Goal: Task Accomplishment & Management: Use online tool/utility

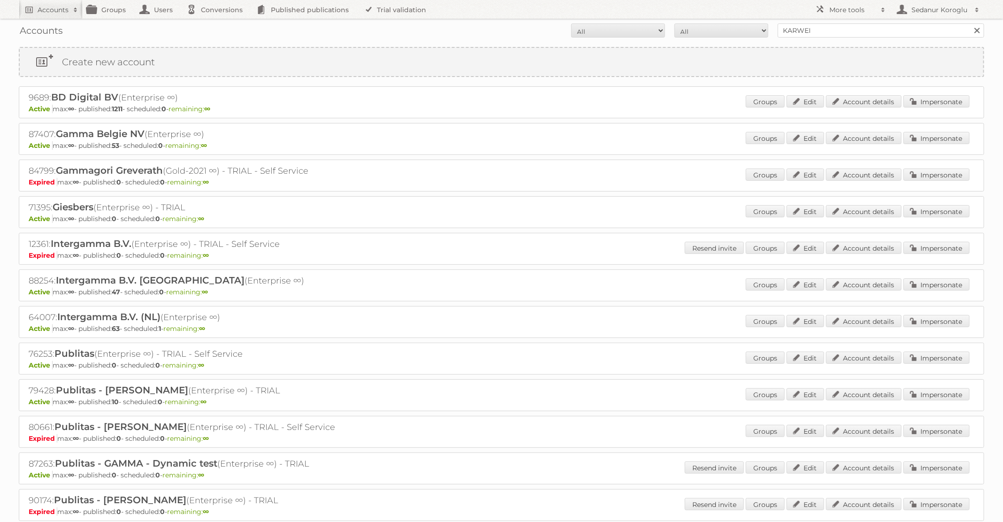
type input "KARWEI"
click at [969, 23] on input "Search" at bounding box center [976, 30] width 14 height 14
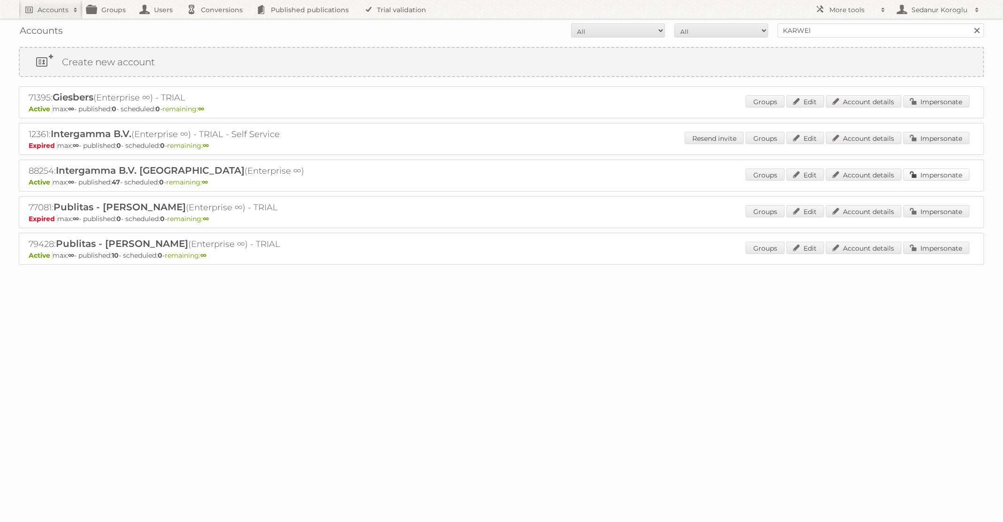
click at [937, 169] on link "Impersonate" at bounding box center [936, 174] width 66 height 12
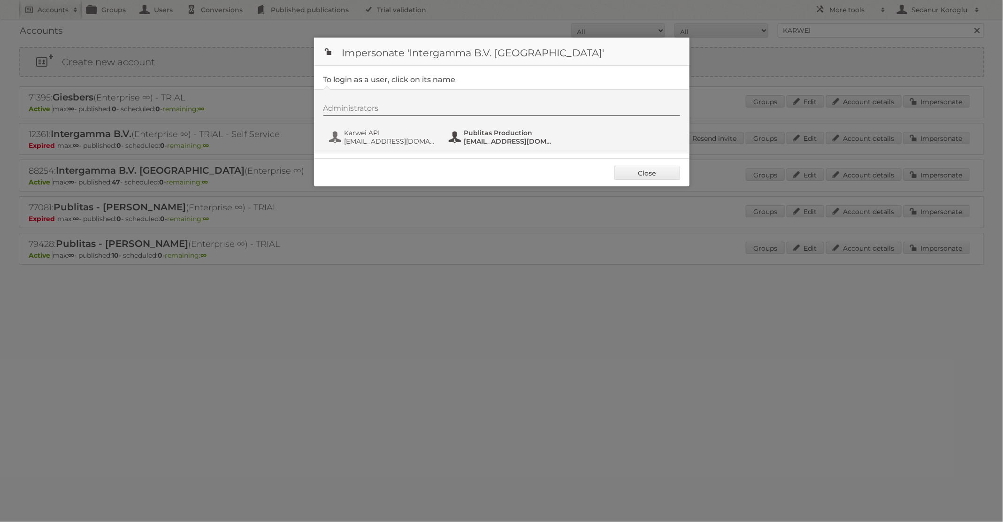
click at [482, 143] on span "fs+karwei@publitas.com" at bounding box center [509, 141] width 91 height 8
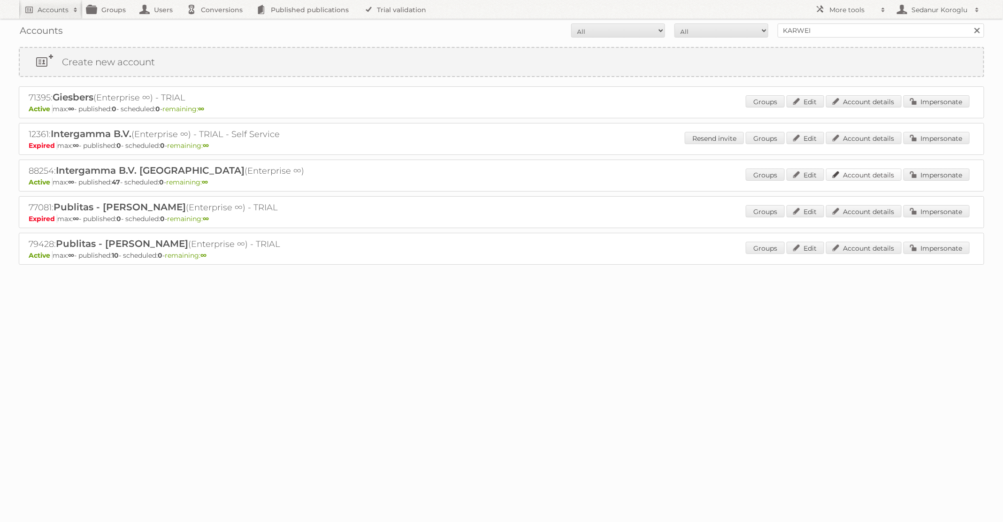
click at [883, 173] on link "Account details" at bounding box center [864, 174] width 76 height 12
drag, startPoint x: 821, startPoint y: 28, endPoint x: 735, endPoint y: 25, distance: 85.9
click at [735, 27] on form "All Active Expired Pending All Paid Trials Self service KARWEI Search" at bounding box center [501, 30] width 965 height 14
type input "BAUHAUS"
click at [969, 23] on input "Search" at bounding box center [976, 30] width 14 height 14
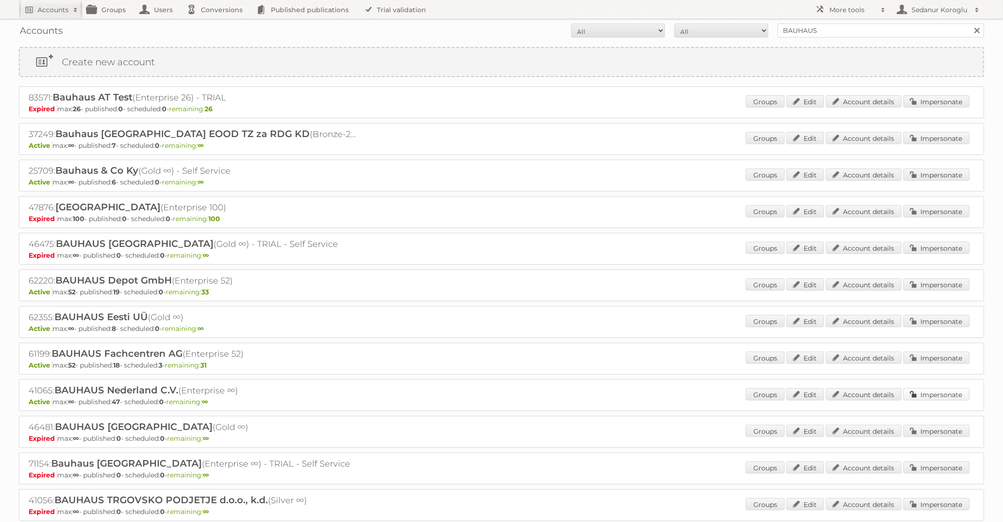
click at [938, 390] on link "Impersonate" at bounding box center [936, 394] width 66 height 12
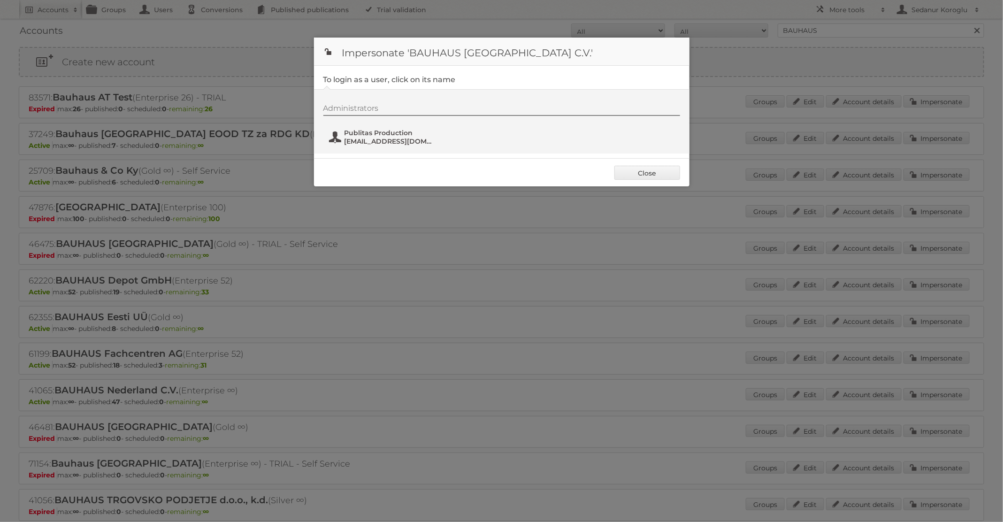
click at [354, 134] on span "Publitas Production" at bounding box center [389, 133] width 91 height 8
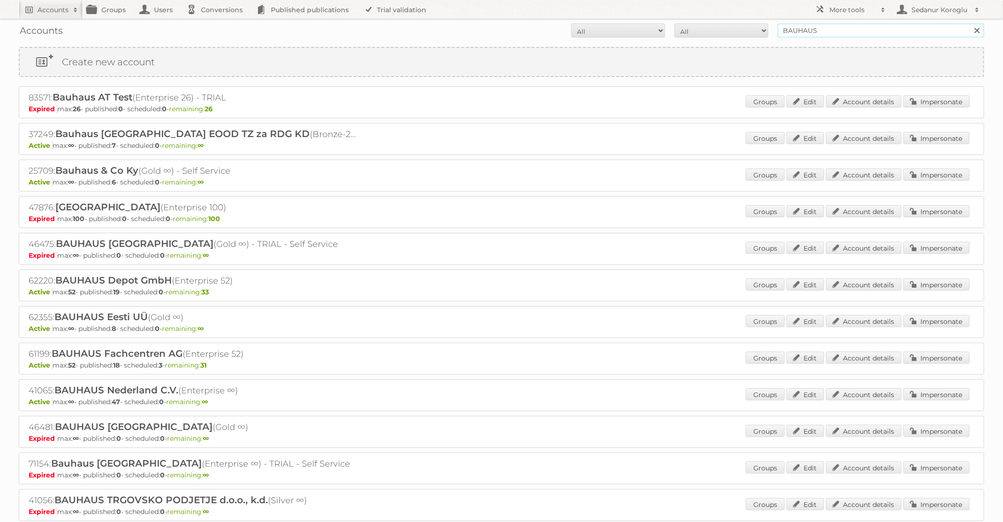
drag, startPoint x: 817, startPoint y: 28, endPoint x: 713, endPoint y: 28, distance: 104.6
click at [713, 28] on form "All Active Expired Pending All Paid Trials Self service BAUHAUS Search" at bounding box center [501, 30] width 965 height 14
type input "Praxis"
click at [969, 23] on input "Search" at bounding box center [976, 30] width 14 height 14
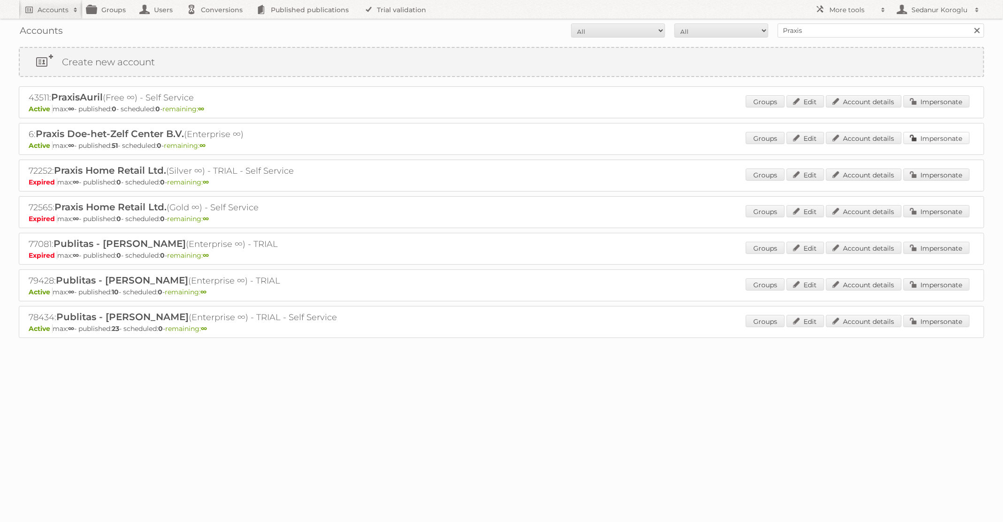
click at [932, 139] on link "Impersonate" at bounding box center [936, 138] width 66 height 12
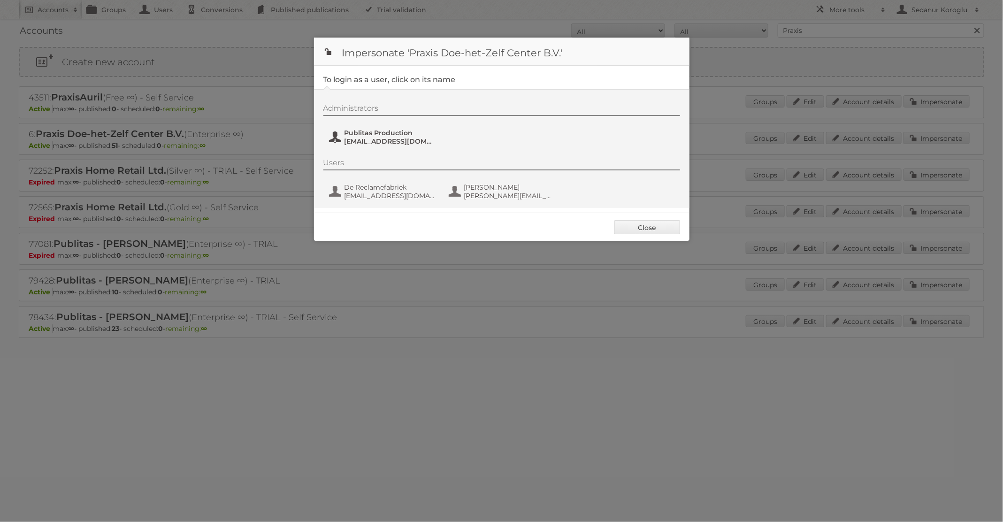
click at [380, 129] on span "Publitas Production" at bounding box center [389, 133] width 91 height 8
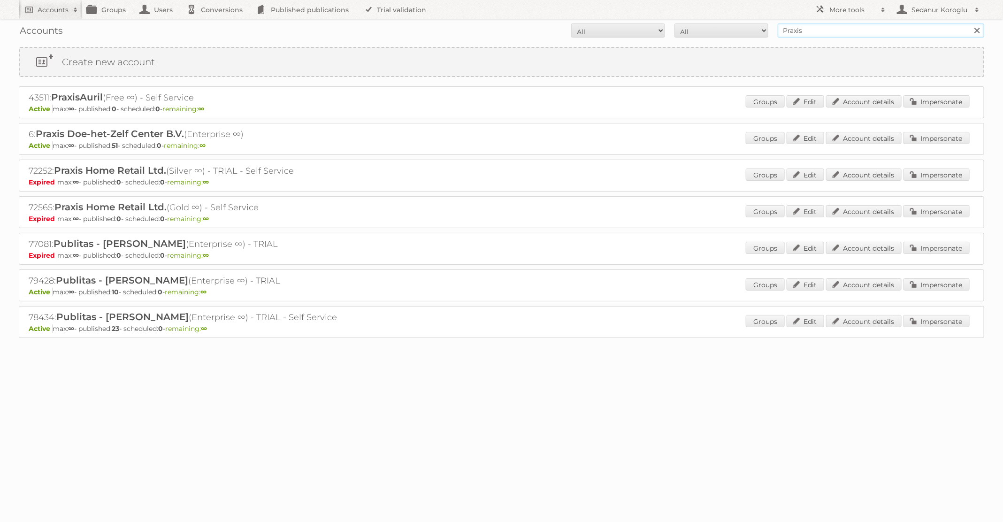
drag, startPoint x: 815, startPoint y: 29, endPoint x: 705, endPoint y: 21, distance: 110.1
click at [705, 24] on form "All Active Expired Pending All Paid Trials Self service Praxis Search" at bounding box center [501, 30] width 965 height 14
type input "Kwantum"
click at [969, 23] on input "Search" at bounding box center [976, 30] width 14 height 14
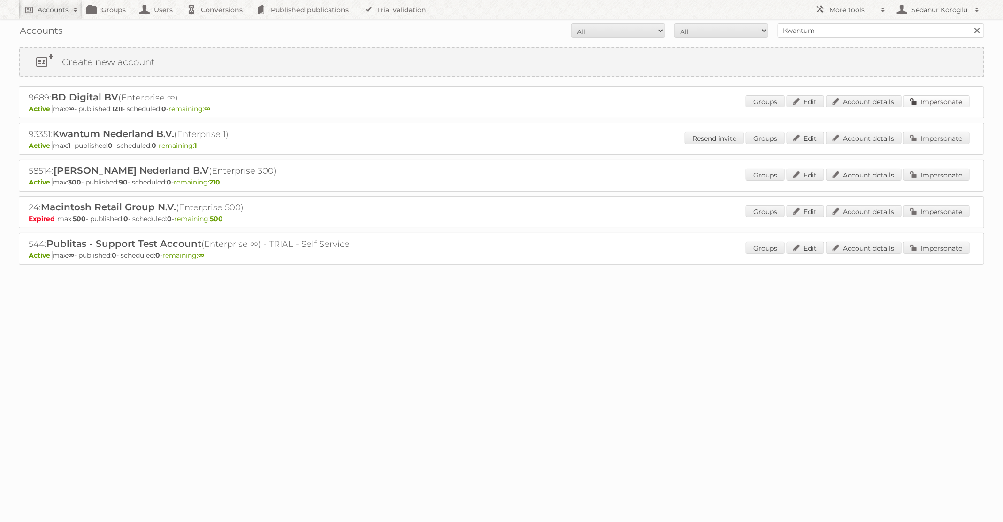
click at [930, 98] on link "Impersonate" at bounding box center [936, 101] width 66 height 12
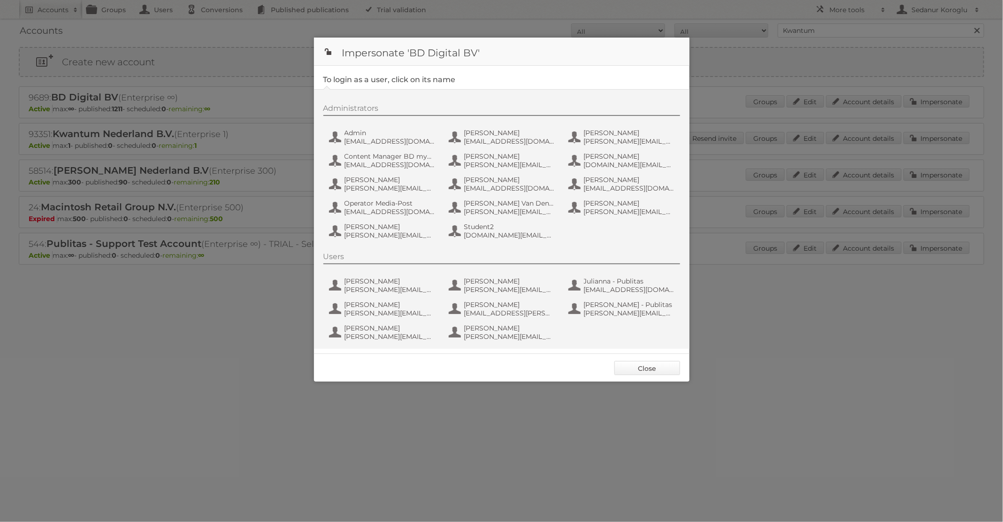
click at [647, 362] on link "Close" at bounding box center [647, 368] width 66 height 14
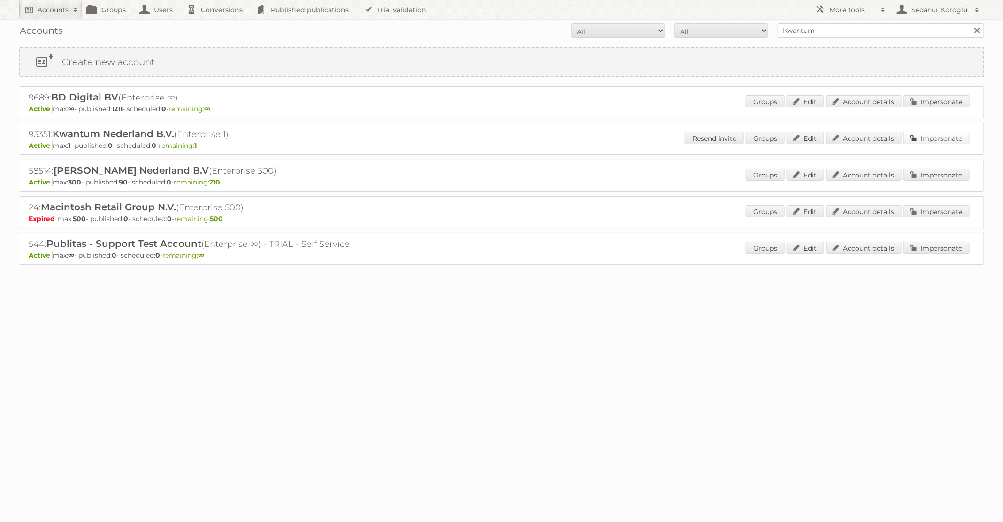
click at [921, 142] on link "Impersonate" at bounding box center [936, 138] width 66 height 12
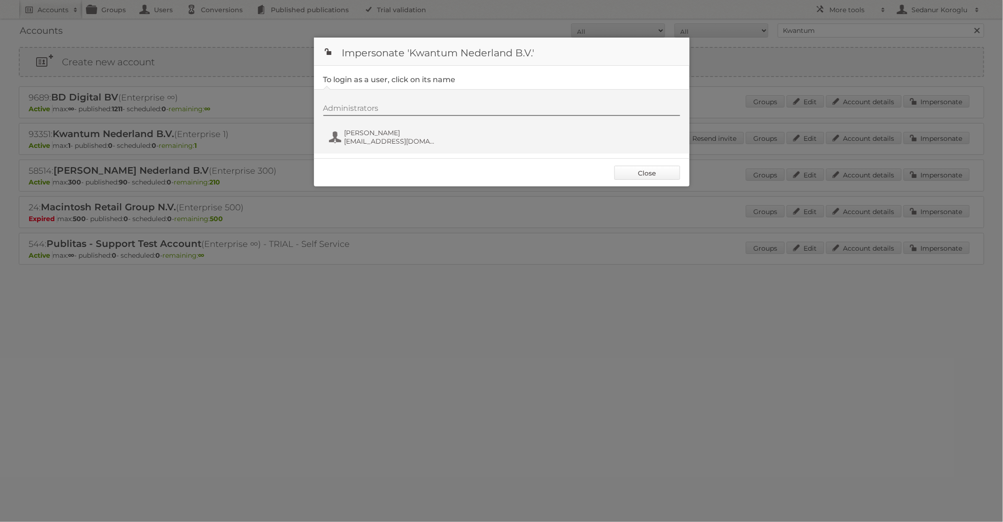
click at [622, 177] on link "Close" at bounding box center [647, 173] width 66 height 14
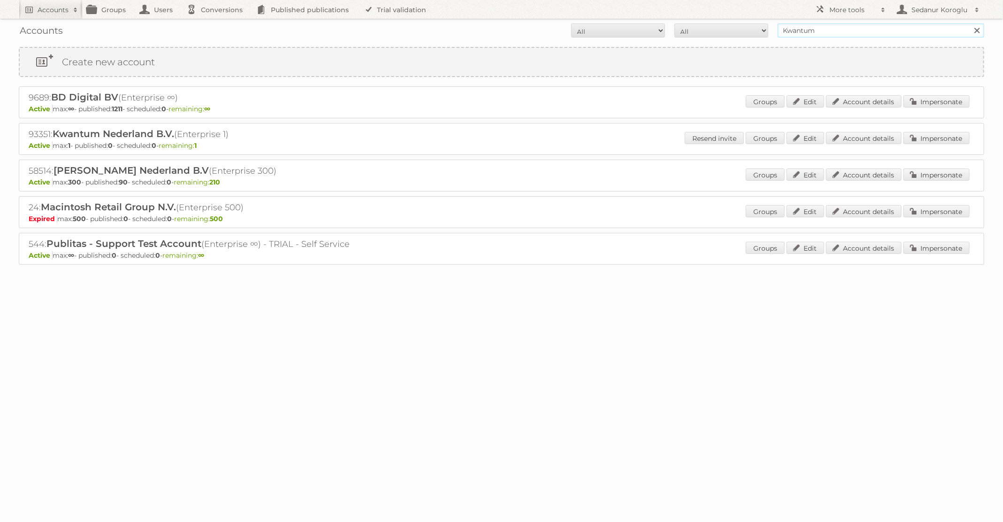
drag, startPoint x: 820, startPoint y: 32, endPoint x: 742, endPoint y: 12, distance: 80.8
click at [742, 14] on body "Accounts Search Advanced Search Create new account Groups Users Conversions Pub…" at bounding box center [501, 261] width 1003 height 522
type input "Praxis"
click at [969, 23] on input "Search" at bounding box center [976, 30] width 14 height 14
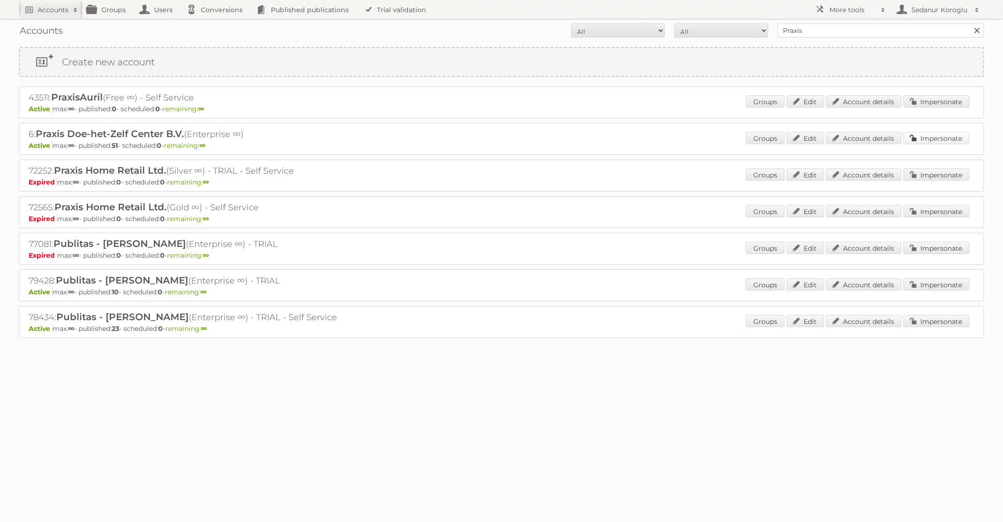
click at [968, 134] on link "Impersonate" at bounding box center [936, 138] width 66 height 12
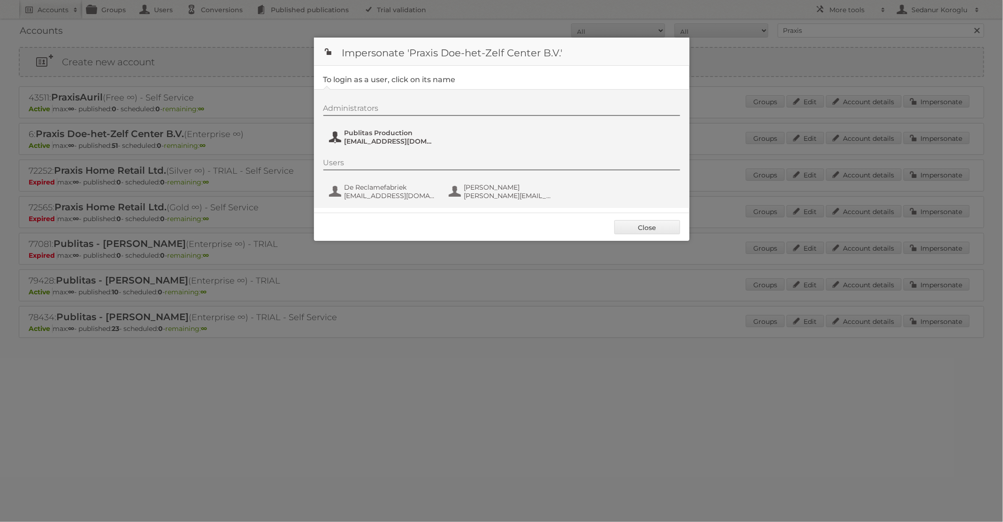
click at [385, 136] on span "Publitas Production" at bounding box center [389, 133] width 91 height 8
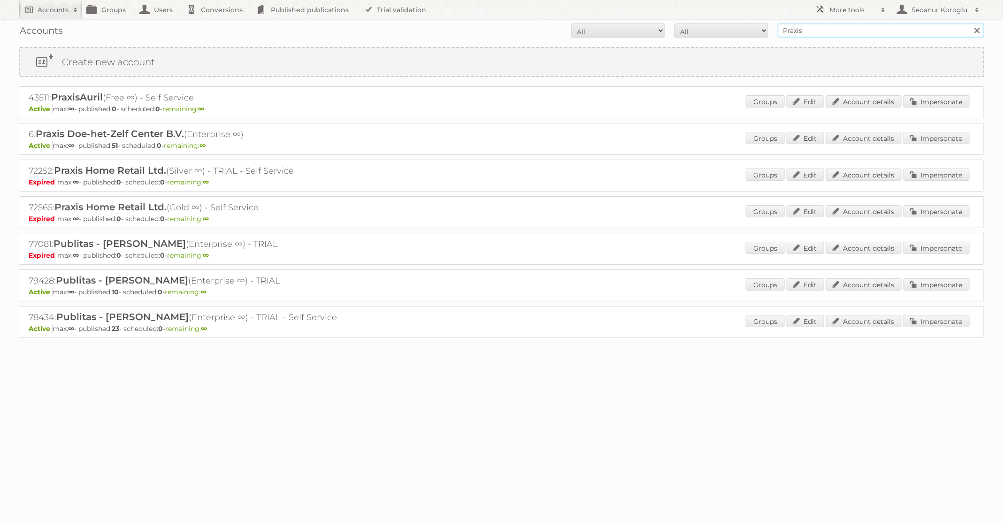
drag, startPoint x: 800, startPoint y: 30, endPoint x: 768, endPoint y: 28, distance: 32.0
click at [768, 28] on form "All Active Expired Pending All Paid Trials Self service Praxis Search" at bounding box center [501, 30] width 965 height 14
type input "s"
type input "[PERSON_NAME] BE"
click at [969, 23] on input "Search" at bounding box center [976, 30] width 14 height 14
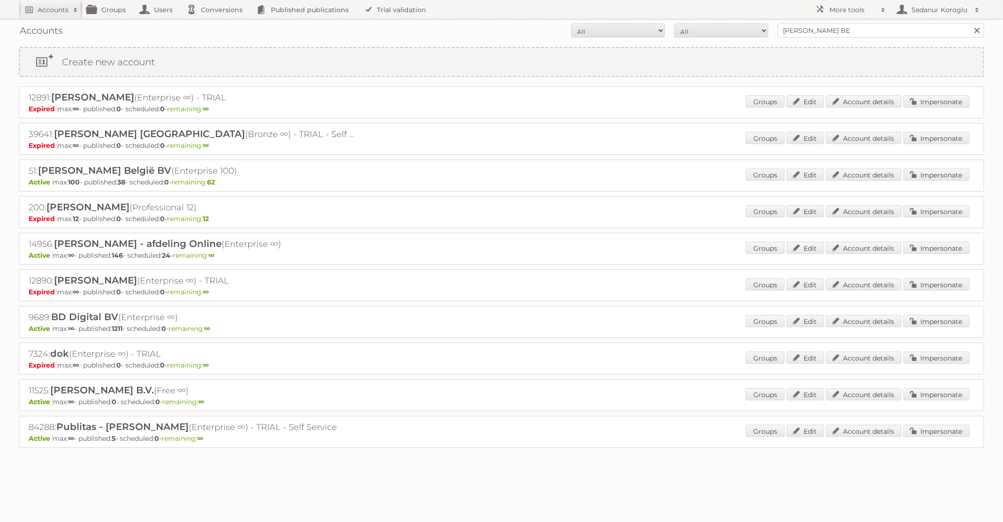
click at [921, 181] on div "Groups Edit Account details Impersonate" at bounding box center [858, 175] width 224 height 14
click at [918, 174] on link "Impersonate" at bounding box center [936, 174] width 66 height 12
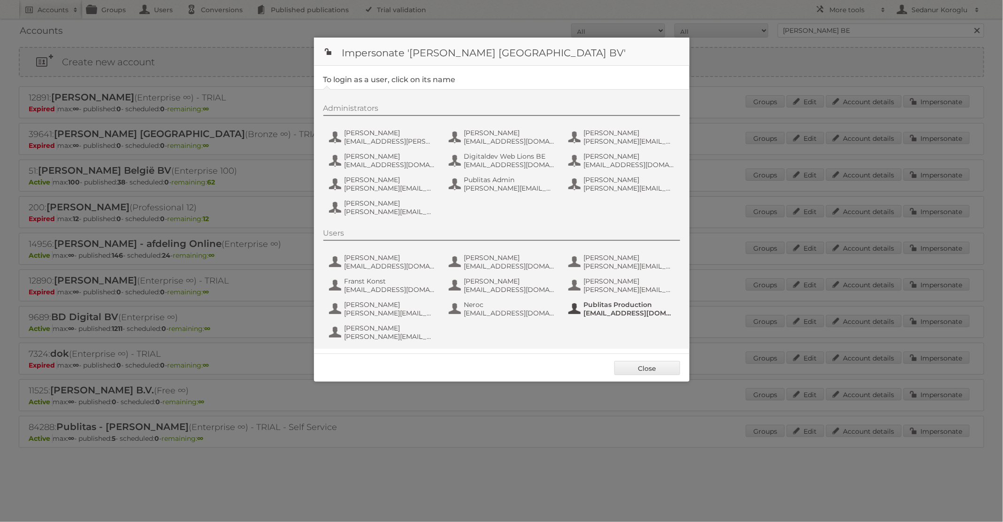
click at [601, 309] on span "fs+ahbe@publitas.com" at bounding box center [629, 313] width 91 height 8
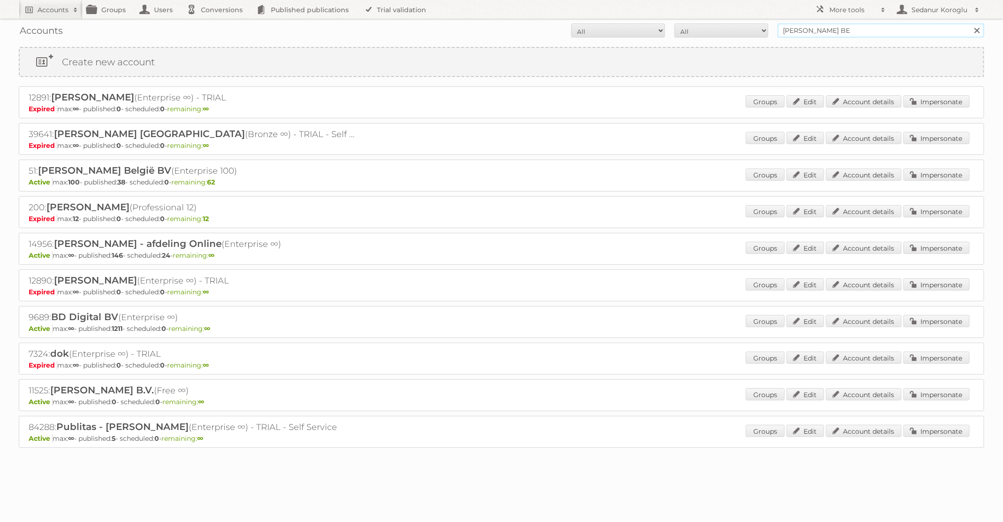
drag, startPoint x: 842, startPoint y: 34, endPoint x: 722, endPoint y: 26, distance: 120.4
click at [722, 26] on form "All Active Expired Pending All Paid Trials Self service Albert Heijn BE Search" at bounding box center [501, 30] width 965 height 14
type input "Praxis"
click at [969, 23] on input "Search" at bounding box center [976, 30] width 14 height 14
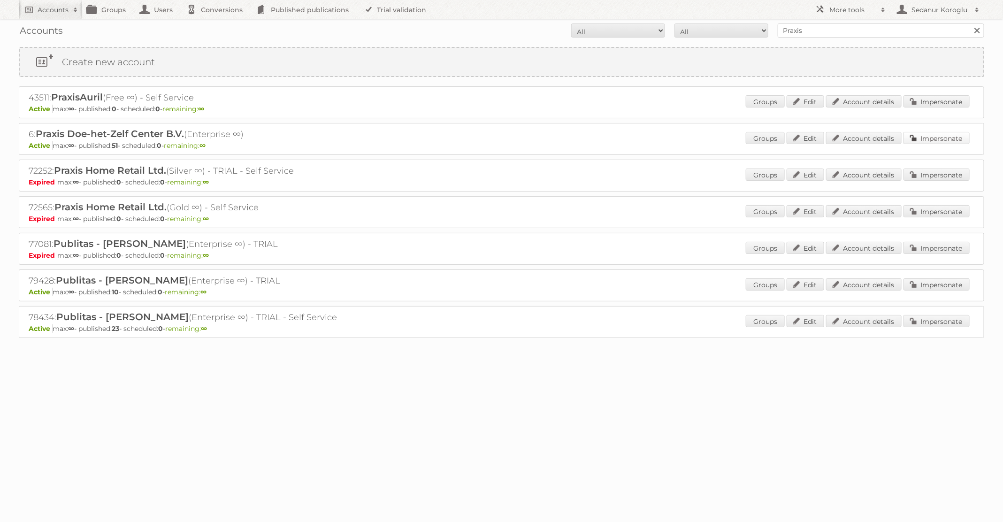
click at [931, 138] on link "Impersonate" at bounding box center [936, 138] width 66 height 12
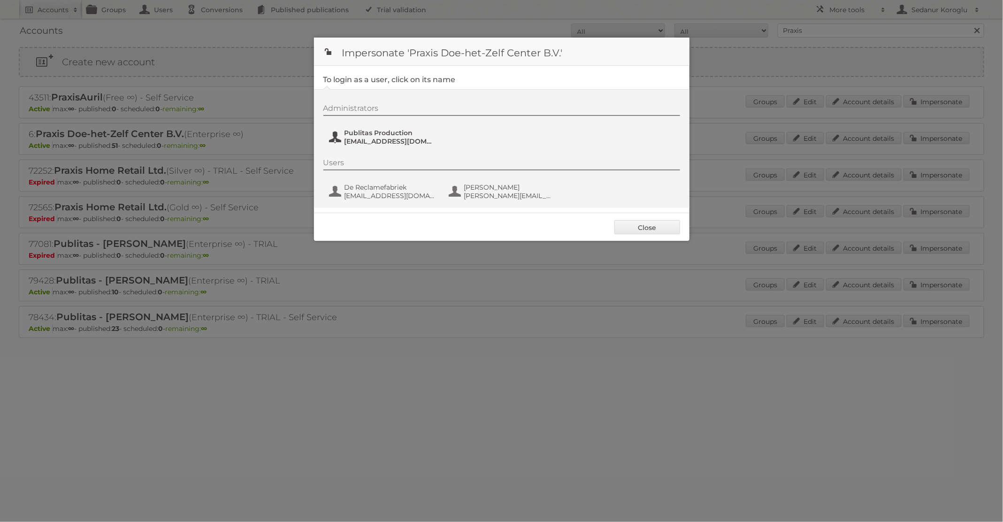
click at [367, 136] on span "Publitas Production" at bounding box center [389, 133] width 91 height 8
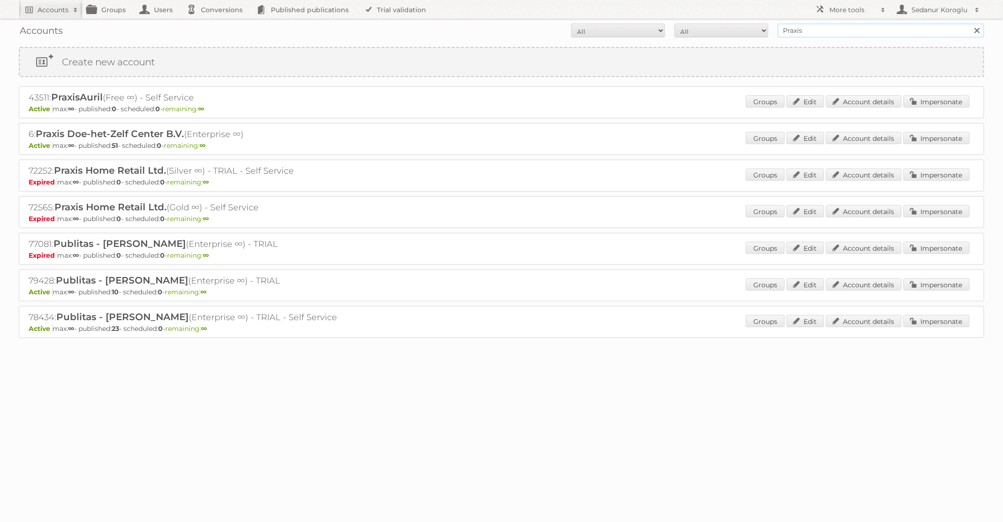
drag, startPoint x: 803, startPoint y: 34, endPoint x: 698, endPoint y: 35, distance: 105.1
click at [700, 34] on form "All Active Expired Pending All Paid Trials Self service Praxis Search" at bounding box center [501, 30] width 965 height 14
type input "dm drogerie"
click at [969, 23] on input "Search" at bounding box center [976, 30] width 14 height 14
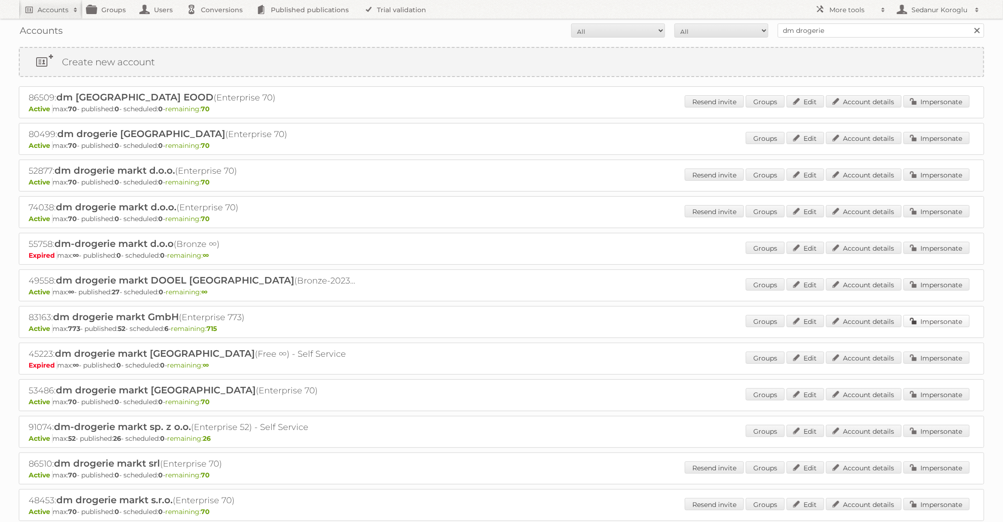
click at [907, 316] on link "Impersonate" at bounding box center [936, 321] width 66 height 12
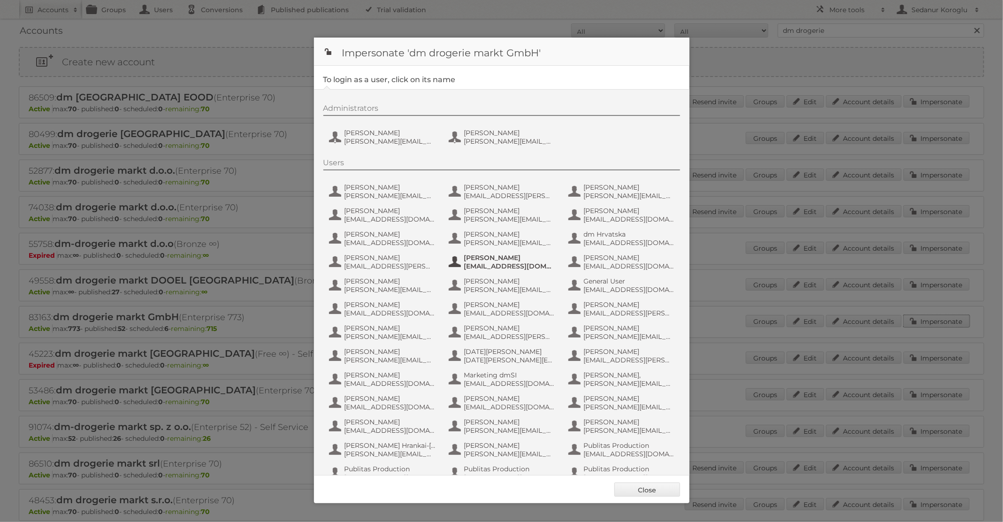
scroll to position [89, 0]
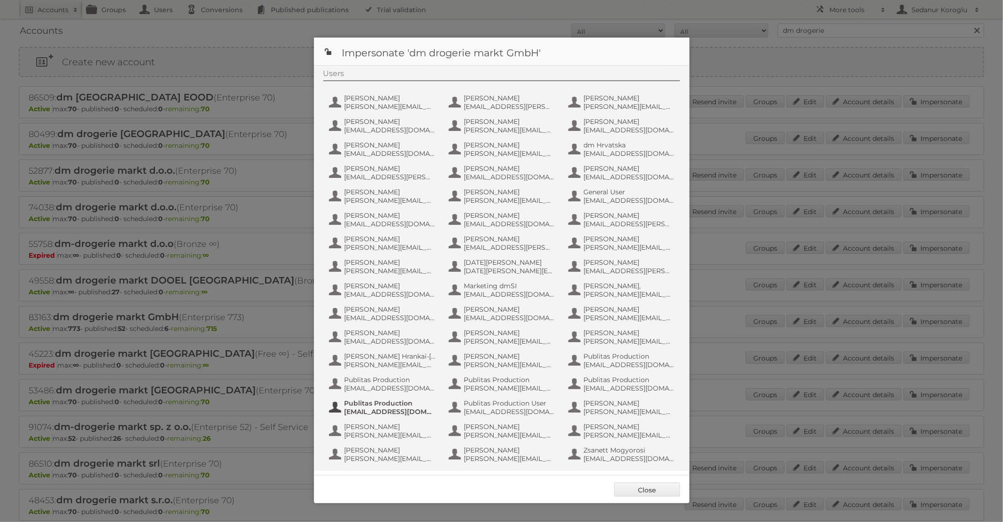
click at [402, 408] on span "[EMAIL_ADDRESS][DOMAIN_NAME]" at bounding box center [389, 411] width 91 height 8
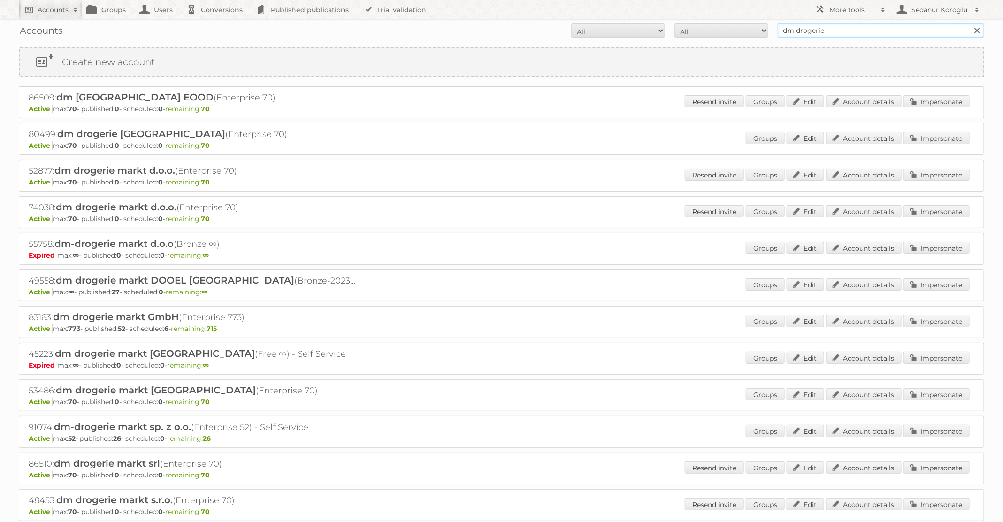
drag, startPoint x: 829, startPoint y: 30, endPoint x: 761, endPoint y: 30, distance: 68.5
click at [761, 30] on form "All Active Expired Pending All Paid Trials Self service dm drogerie Search" at bounding box center [501, 30] width 965 height 14
type input "KARWEI"
click at [969, 23] on input "Search" at bounding box center [976, 30] width 14 height 14
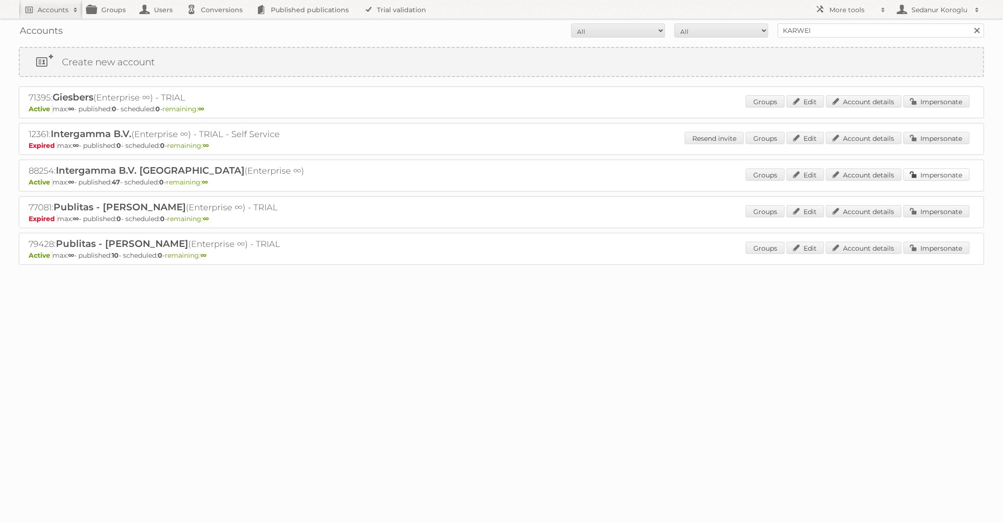
click at [916, 172] on link "Impersonate" at bounding box center [936, 174] width 66 height 12
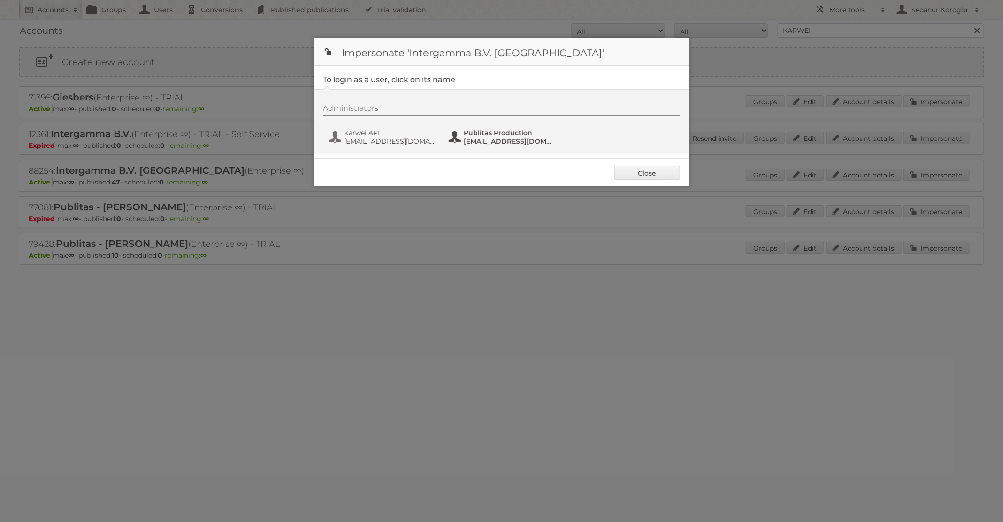
click at [469, 141] on span "fs+karwei@publitas.com" at bounding box center [509, 141] width 91 height 8
